Goal: Transaction & Acquisition: Purchase product/service

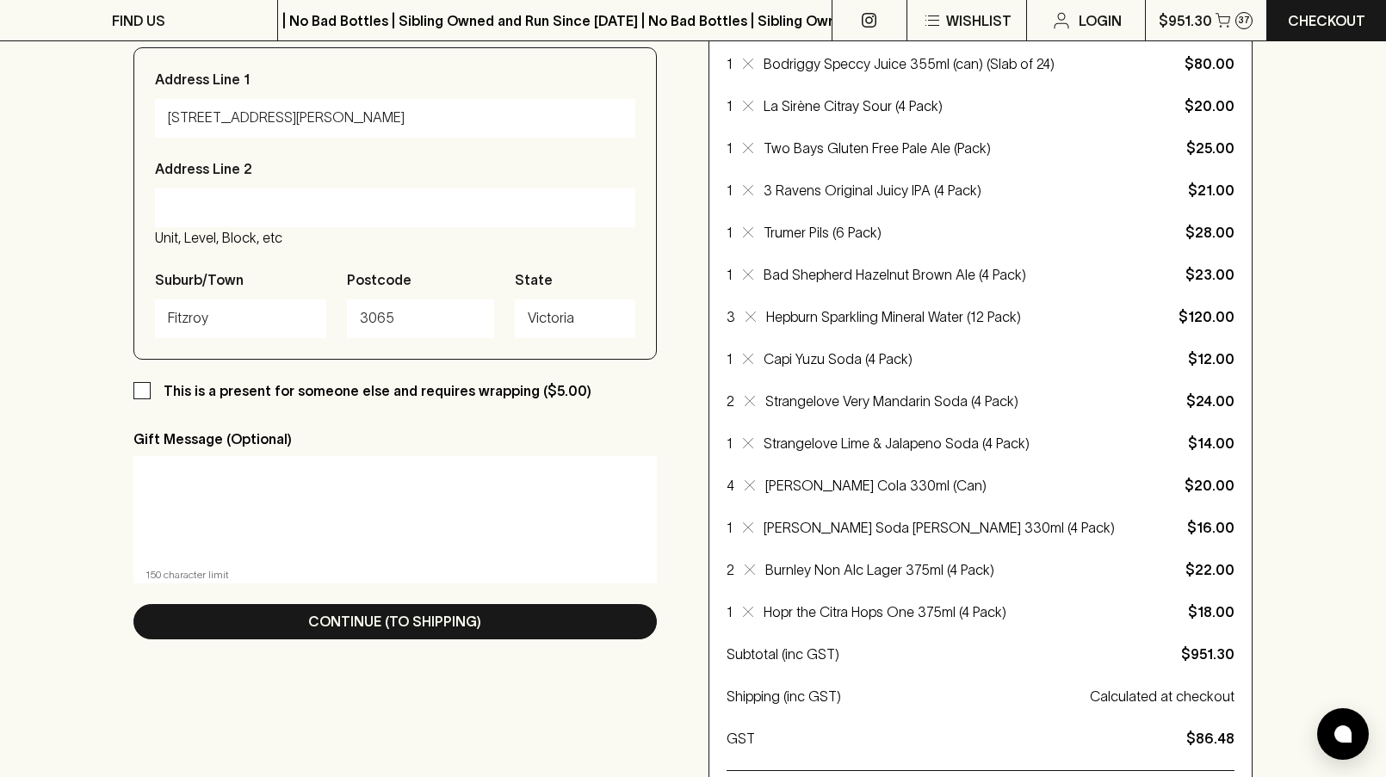
scroll to position [753, 0]
drag, startPoint x: 991, startPoint y: 519, endPoint x: 974, endPoint y: 519, distance: 17.2
click at [974, 519] on p "[PERSON_NAME] Soda [PERSON_NAME] 330ml (4 Pack)" at bounding box center [951, 527] width 374 height 21
drag, startPoint x: 964, startPoint y: 486, endPoint x: 819, endPoint y: 486, distance: 144.6
click at [816, 486] on p "[PERSON_NAME] Cola 330ml (Can)" at bounding box center [951, 485] width 373 height 21
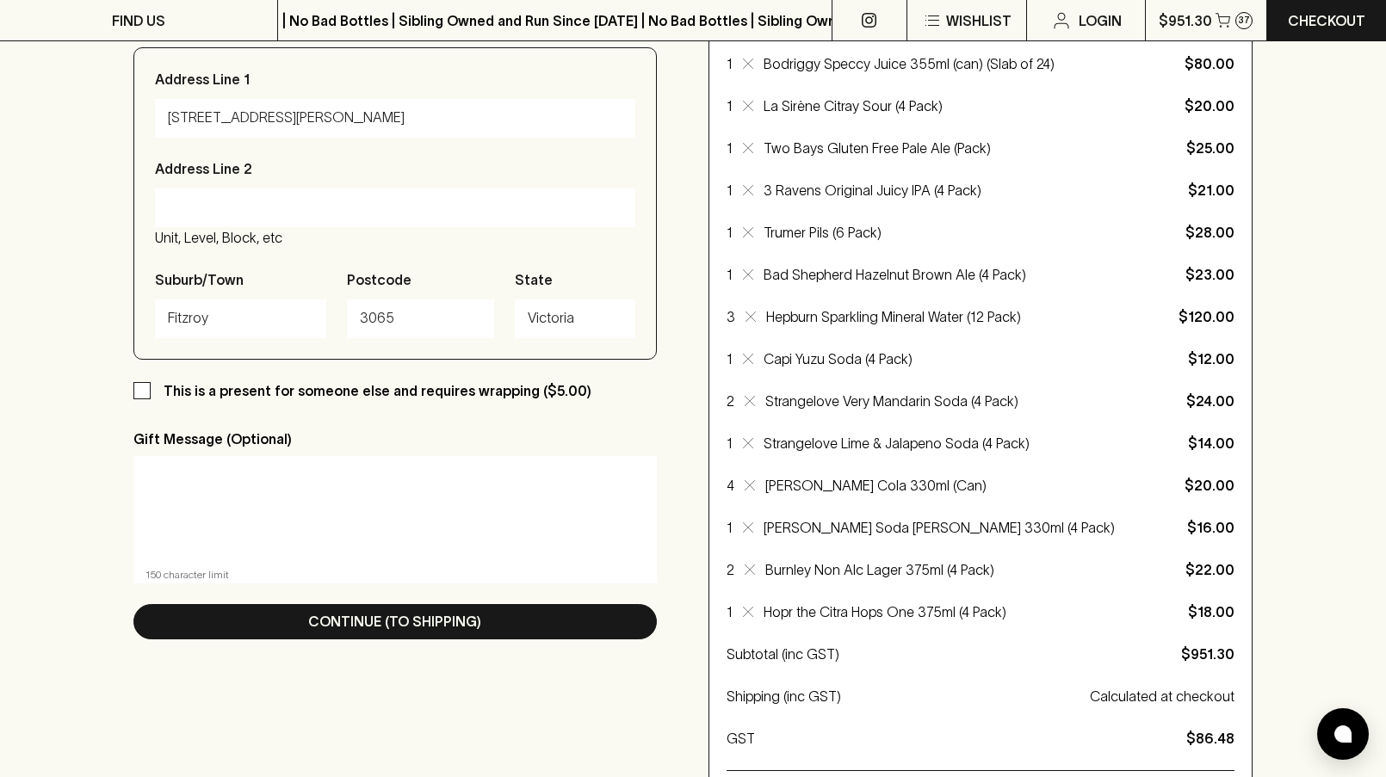
click at [844, 512] on div "Your Items Share Edit 2 [PERSON_NAME] PaPa Pinot NOIR 2024 (Bottle) 10% off 6+ …" at bounding box center [981, 142] width 508 height 1363
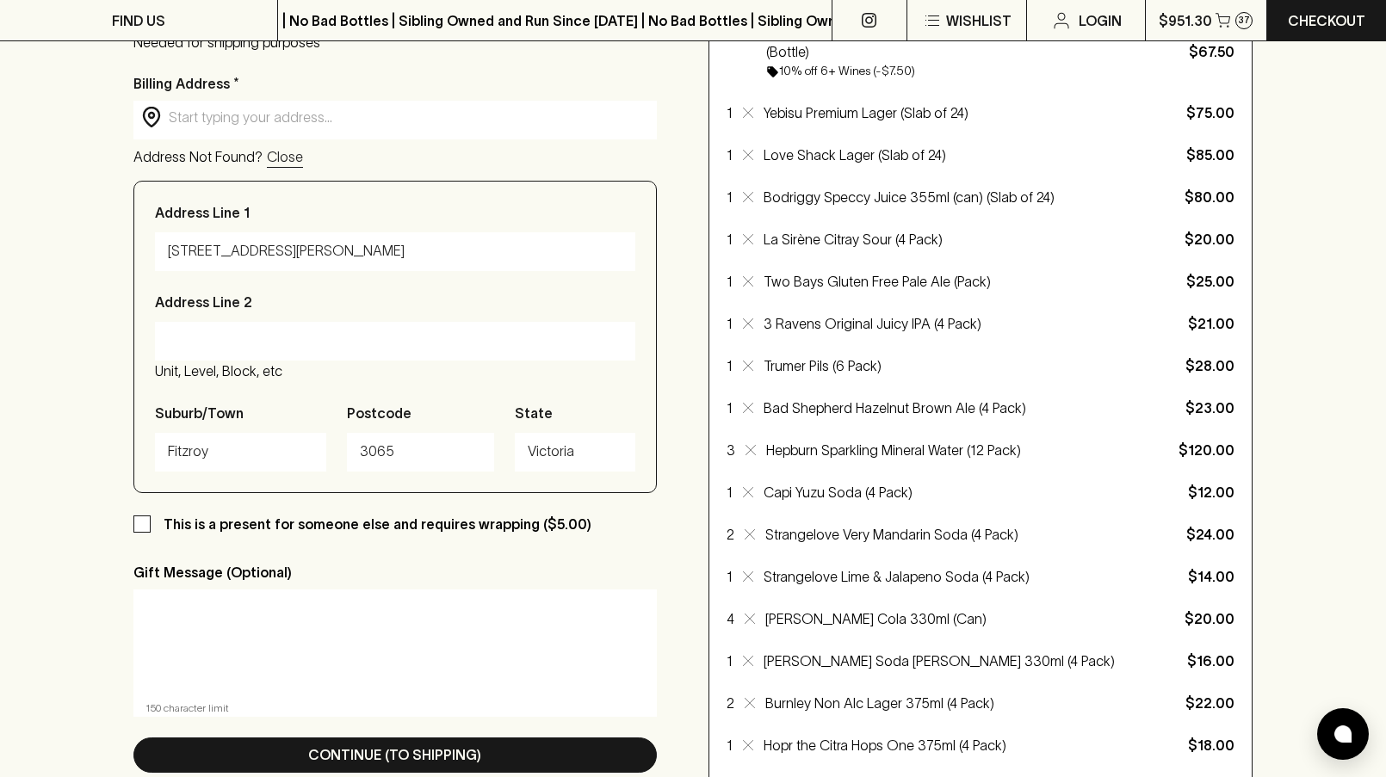
scroll to position [0, 0]
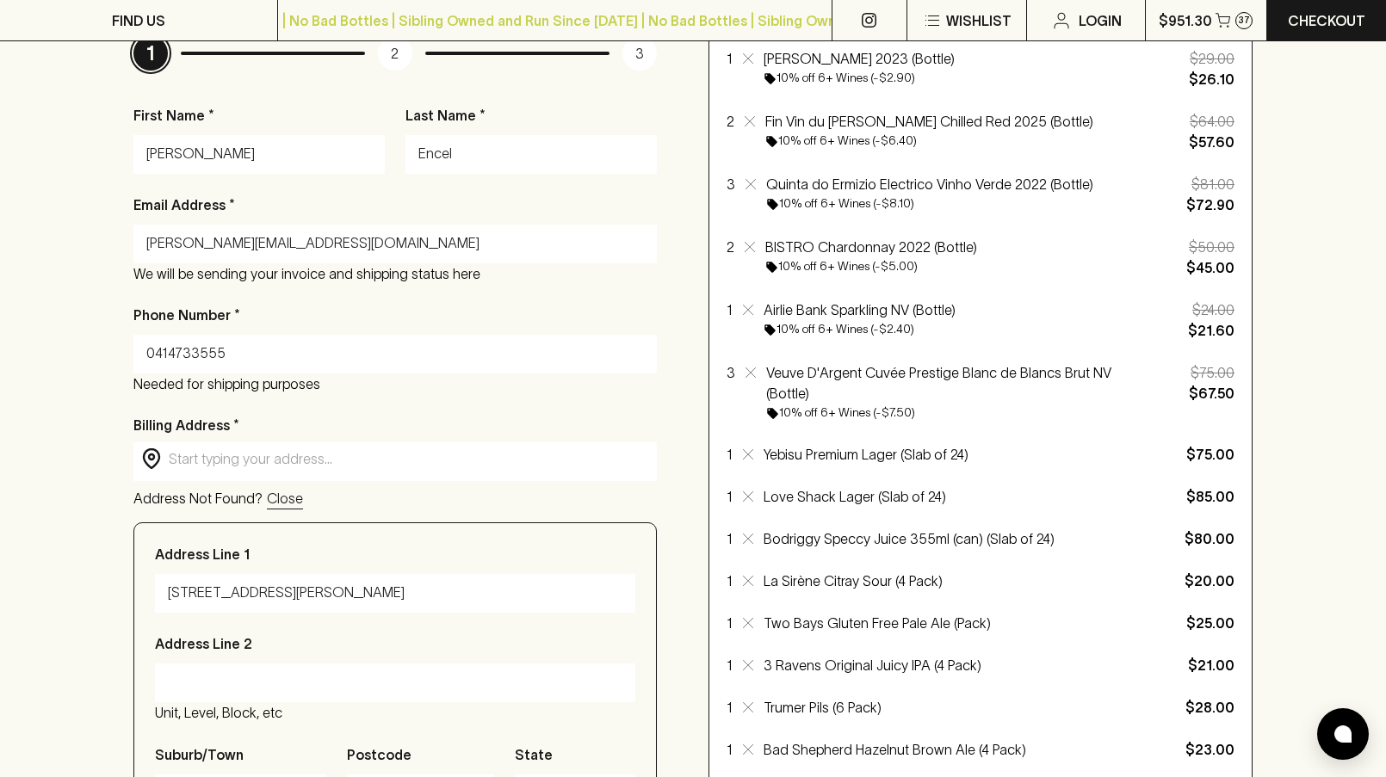
scroll to position [321, 0]
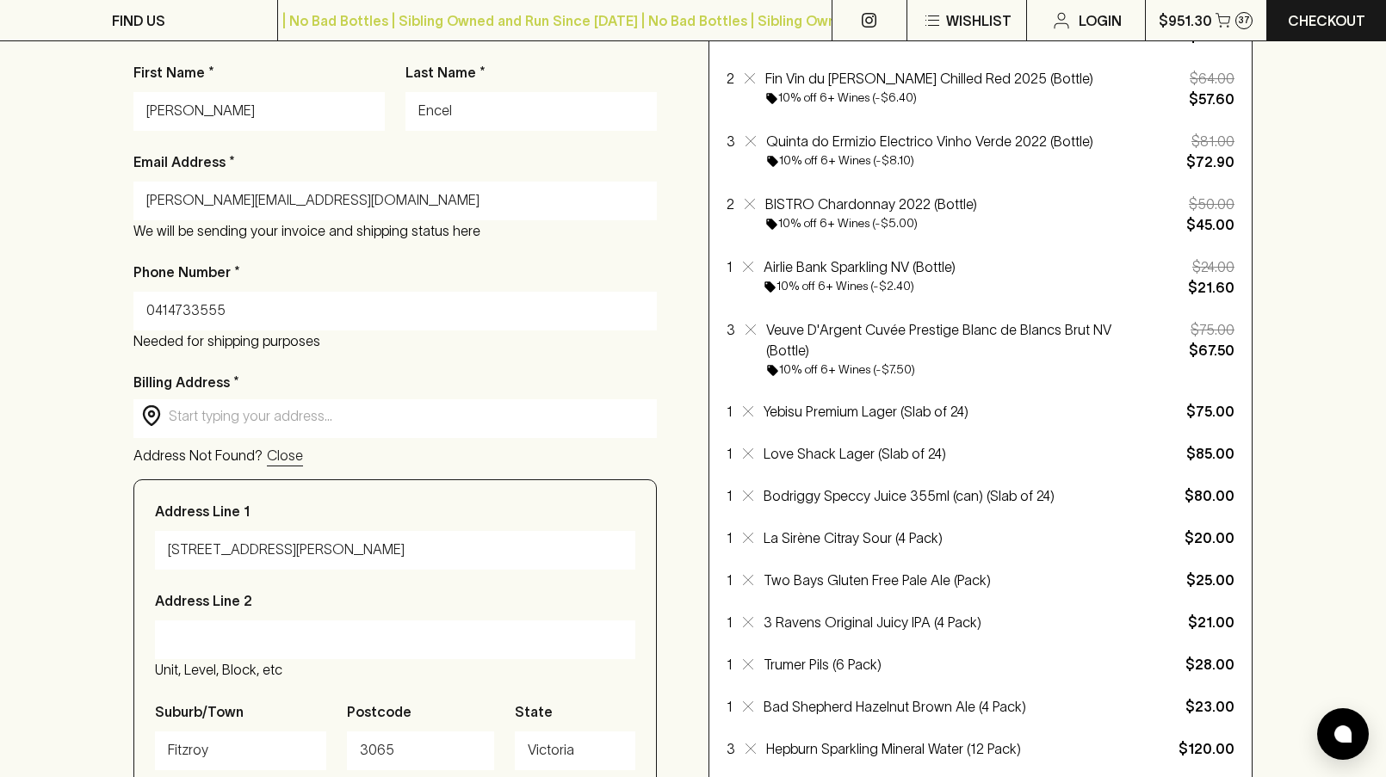
click at [382, 418] on input "text" at bounding box center [409, 416] width 480 height 20
click at [23, 474] on div "Checkout Already have an account? Login for a faster checkout PERSONAL DETAILS …" at bounding box center [693, 784] width 1386 height 1973
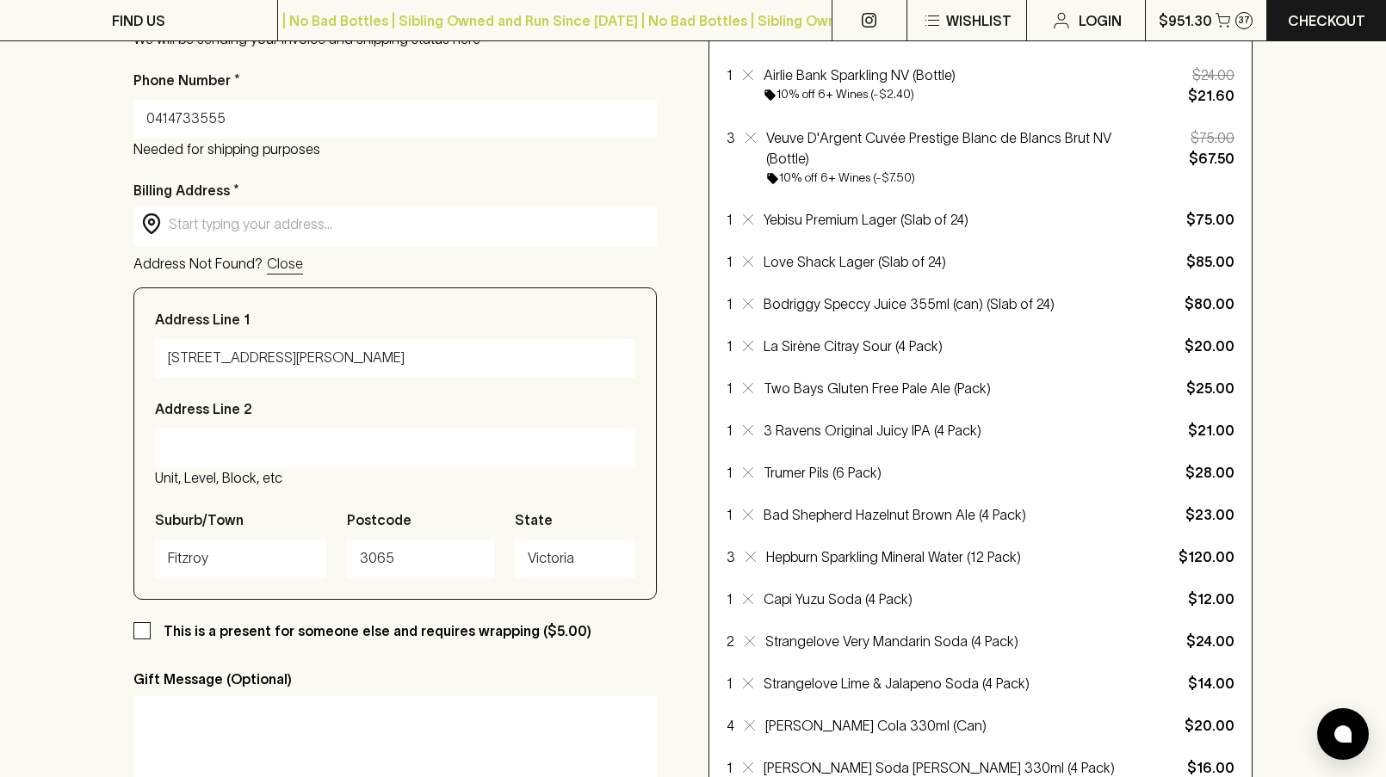
scroll to position [928, 0]
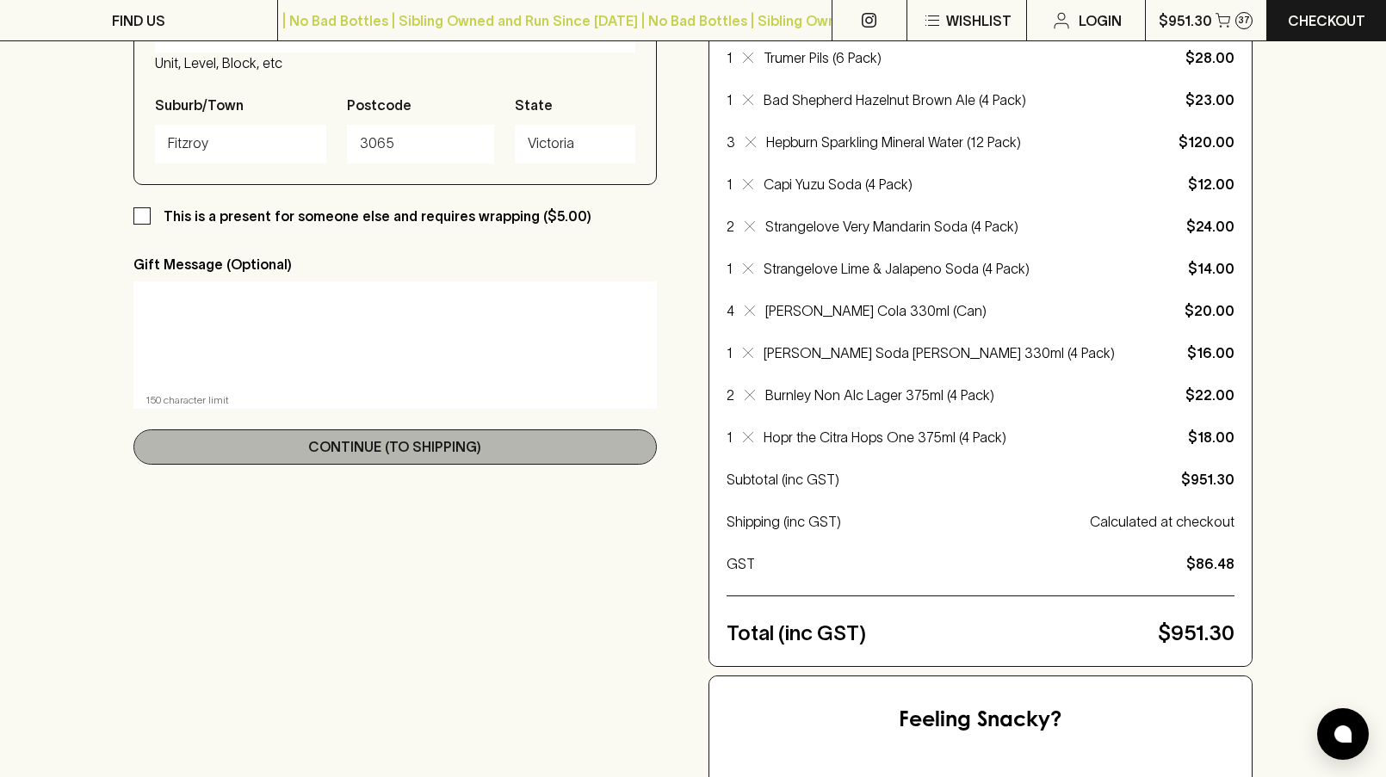
click at [254, 460] on button "Continue (To Shipping)" at bounding box center [394, 447] width 523 height 35
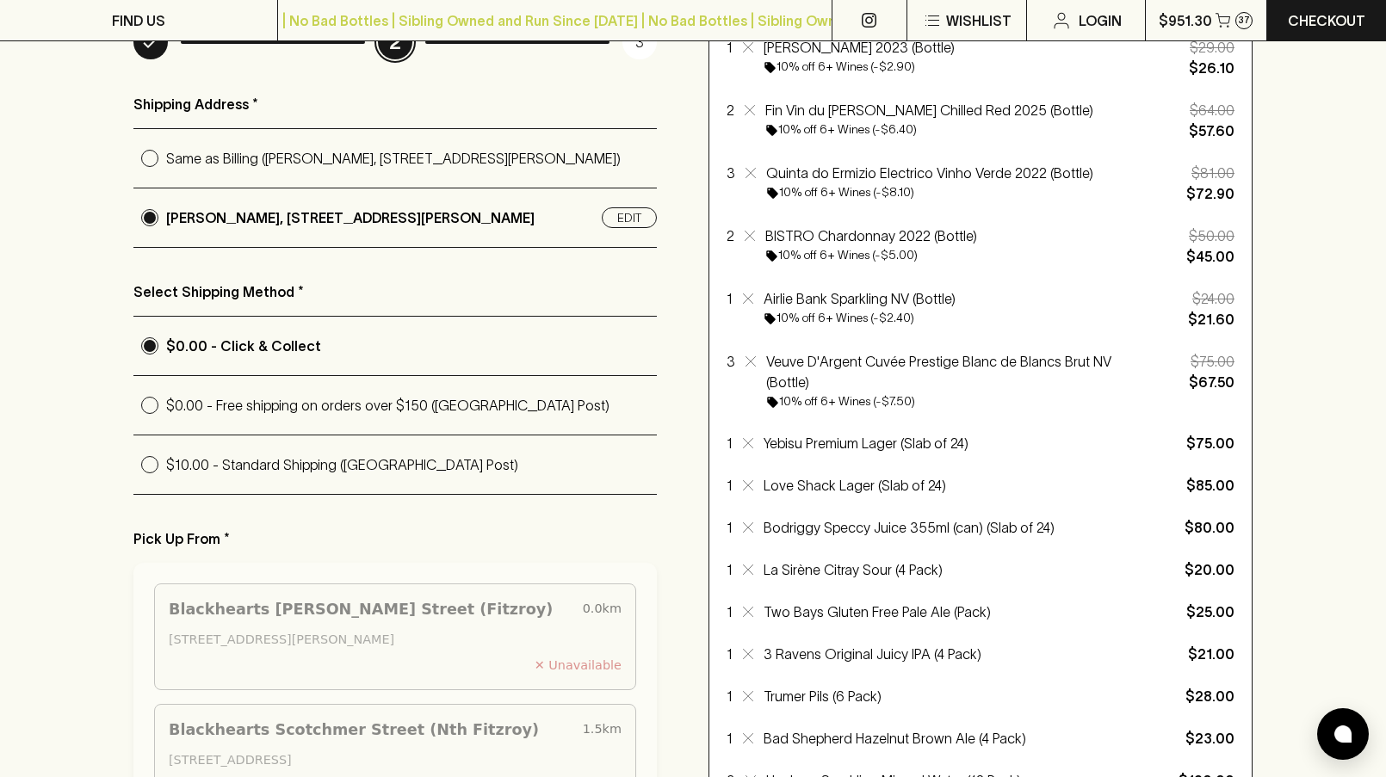
scroll to position [244, 0]
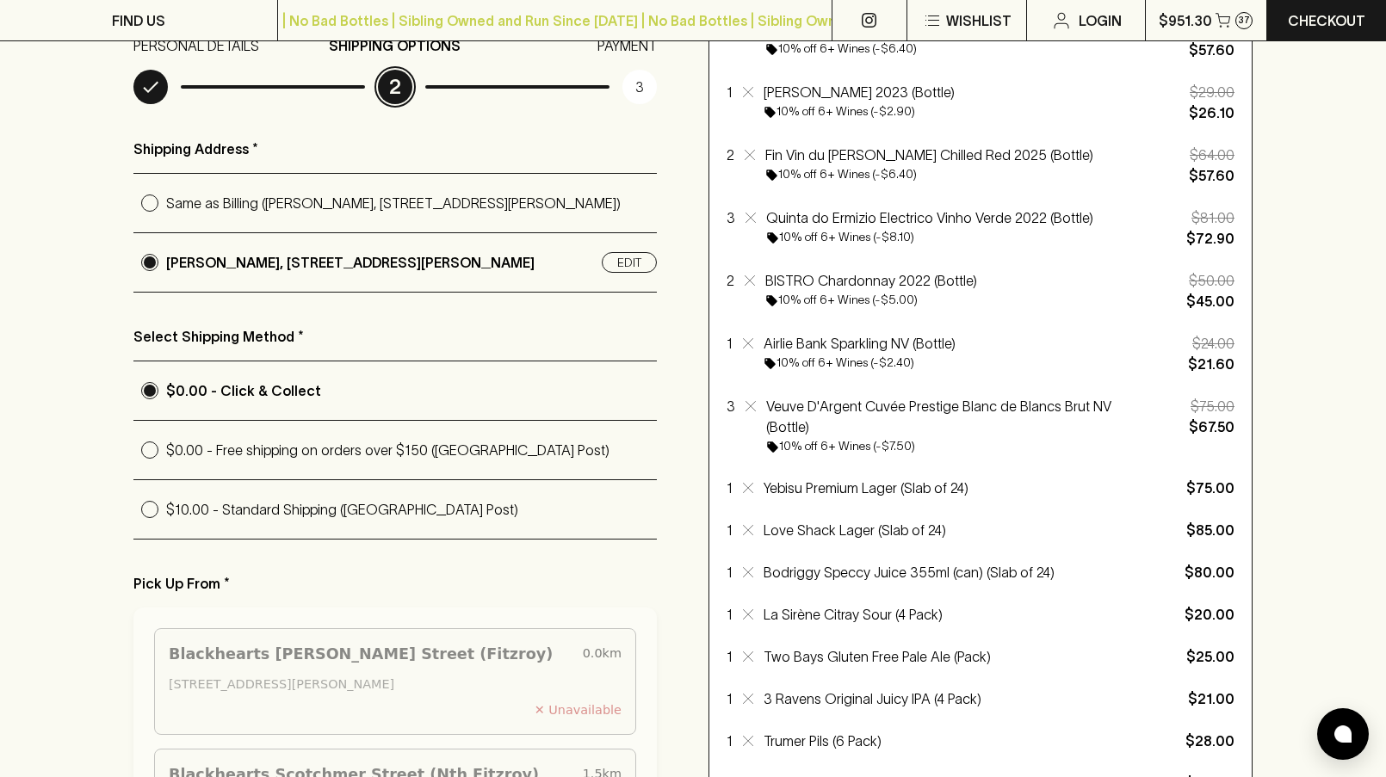
click at [207, 209] on p "Same as Billing (Sam Encel, 103/219 Napier Street, Fitzroy, Victoria 3065)" at bounding box center [411, 203] width 491 height 21
click at [166, 209] on input "Same as Billing (Sam Encel, 103/219 Napier Street, Fitzroy, Victoria 3065)" at bounding box center [149, 203] width 33 height 33
radio input "true"
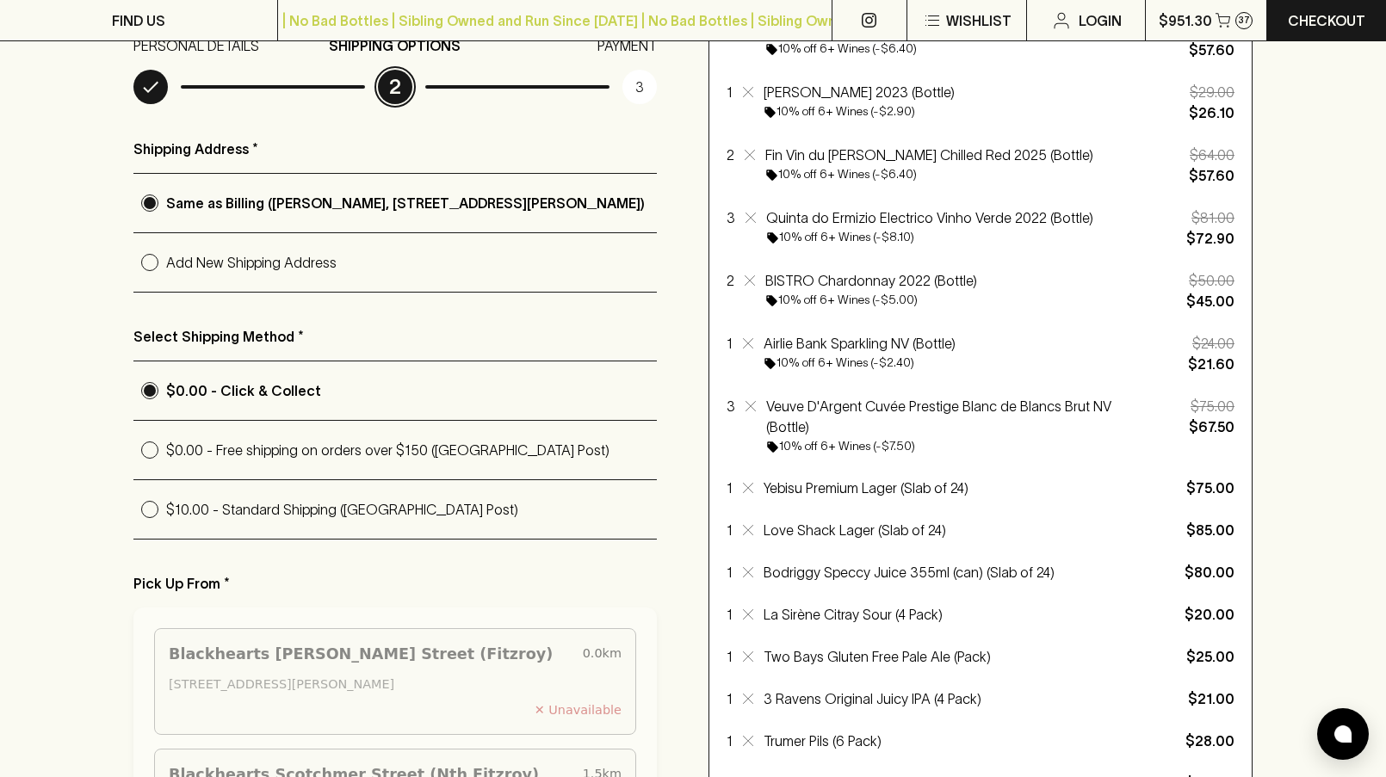
click at [213, 244] on label "Add New Shipping Address" at bounding box center [394, 262] width 523 height 59
click at [166, 246] on input "Add New Shipping Address" at bounding box center [149, 262] width 33 height 33
radio input "true"
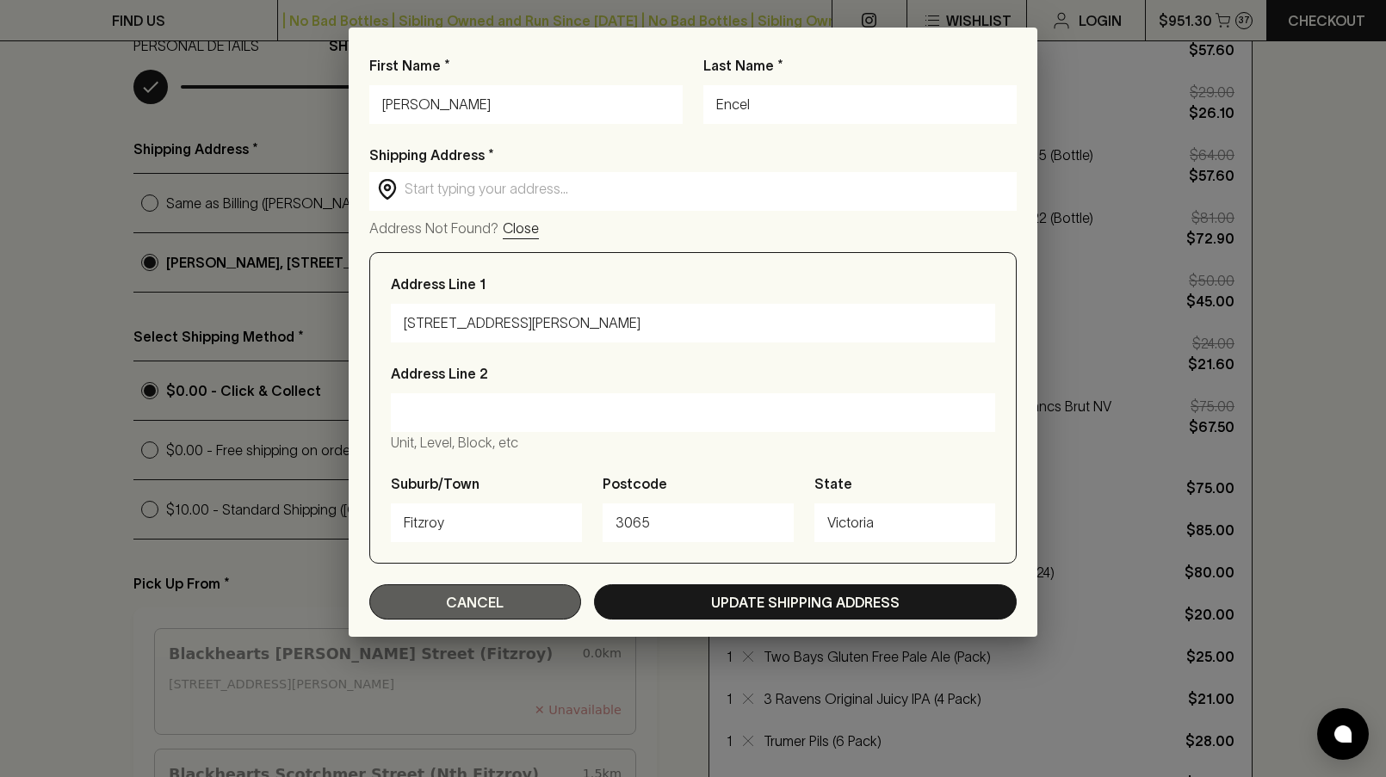
click at [382, 597] on button "Cancel" at bounding box center [475, 601] width 212 height 35
radio input "true"
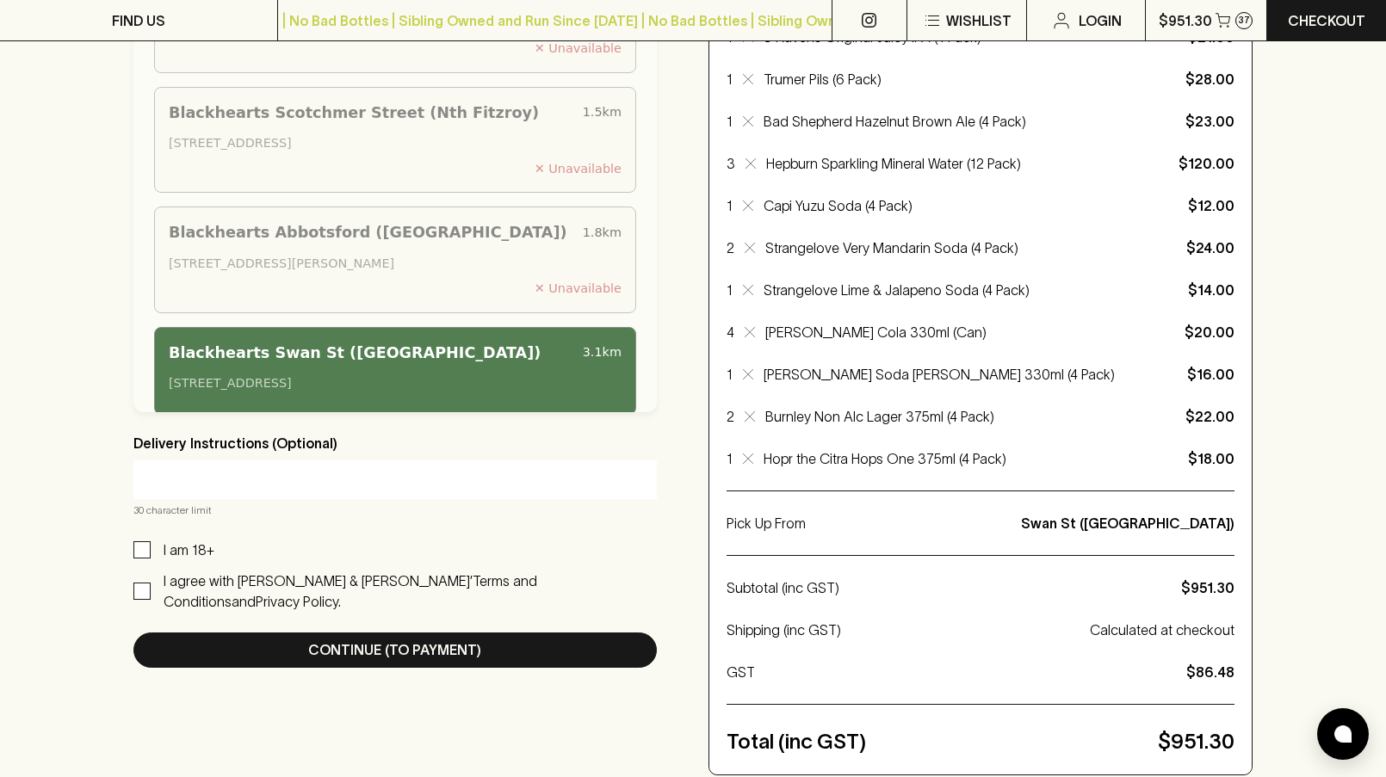
scroll to position [911, 0]
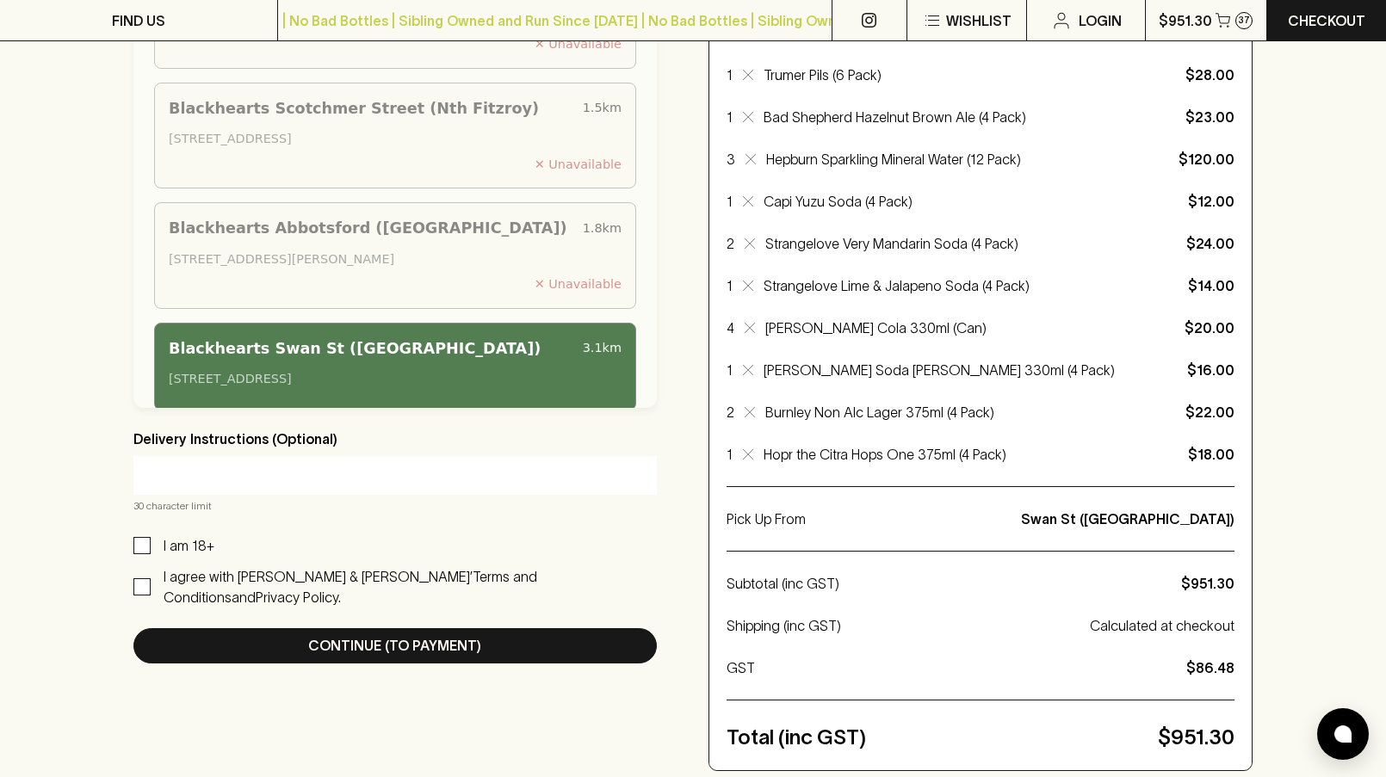
click at [144, 554] on label "I am 18+" at bounding box center [173, 545] width 81 height 21
click at [144, 554] on input "I am 18+" at bounding box center [141, 545] width 17 height 17
checkbox input "true"
click at [145, 578] on input "I agree with Blackhearts & Sparrows’ Terms and Conditions and Privacy Policy." at bounding box center [141, 586] width 17 height 17
checkbox input "true"
